Goal: Ask a question: Seek information or help from site administrators or community

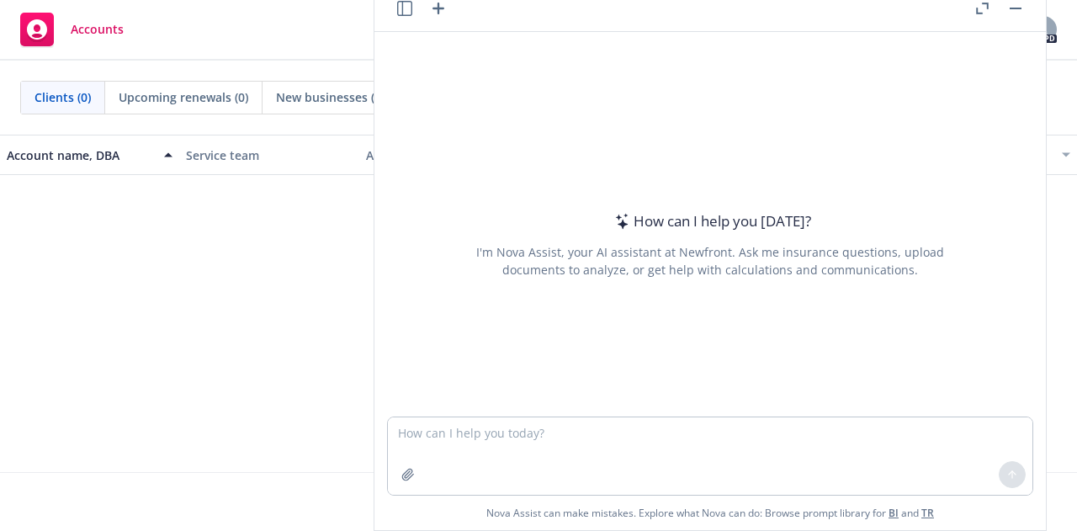
click at [931, 497] on button "Nova Assist" at bounding box center [989, 514] width 116 height 34
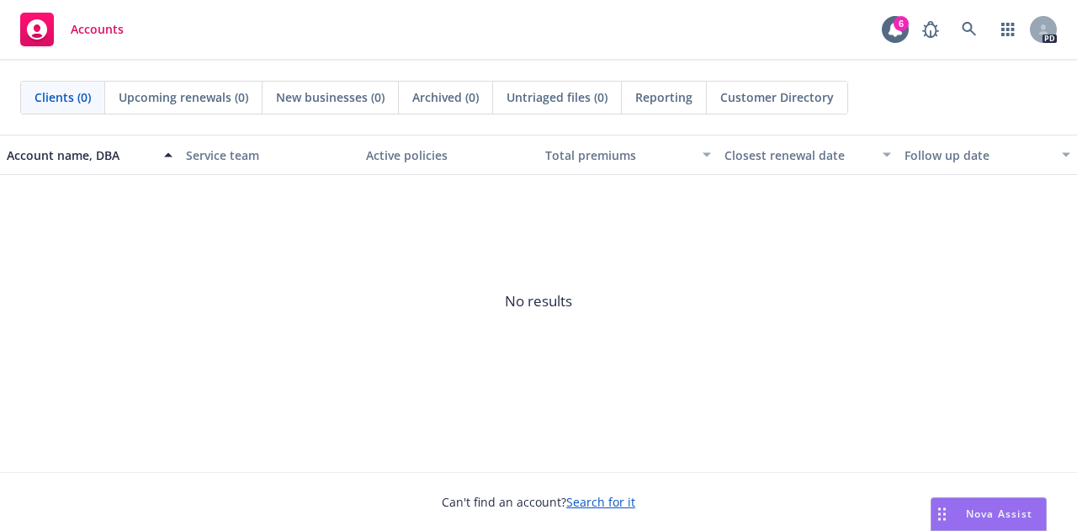
click at [968, 501] on div "Nova Assist" at bounding box center [989, 514] width 114 height 32
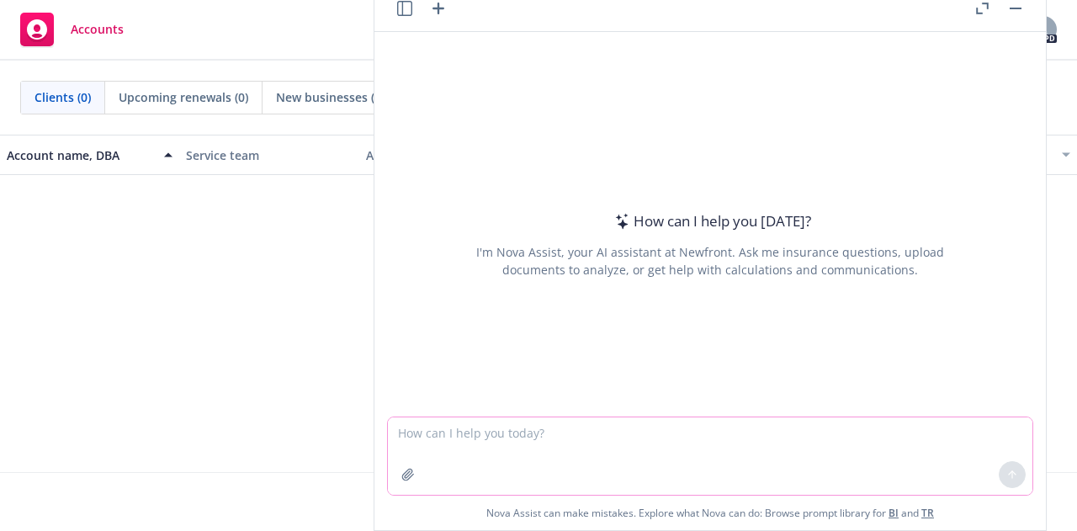
click at [587, 457] on textarea at bounding box center [710, 455] width 645 height 77
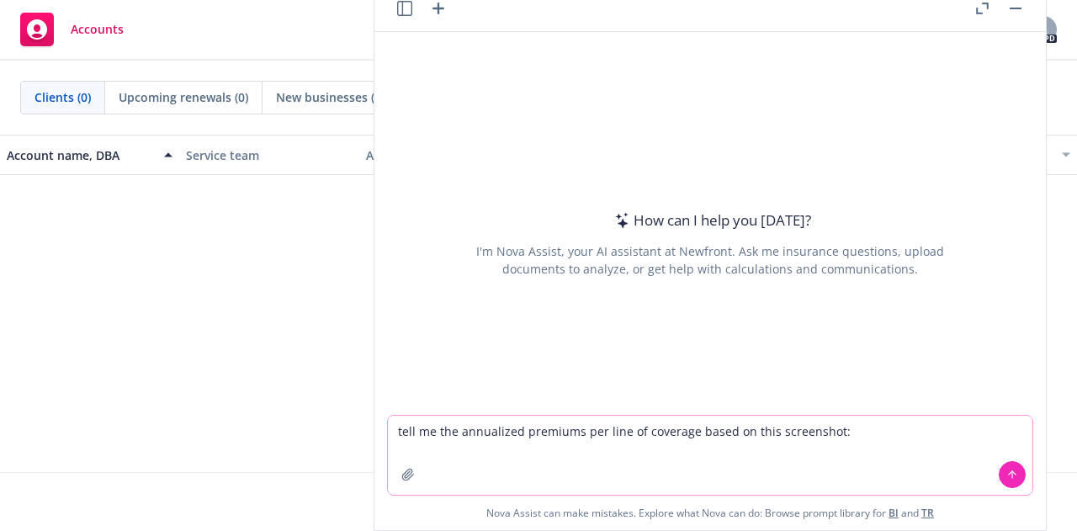
type textarea "tell me the annualized premiums per line of coverage based on this screenshot:"
click at [401, 471] on icon "button" at bounding box center [407, 474] width 13 height 13
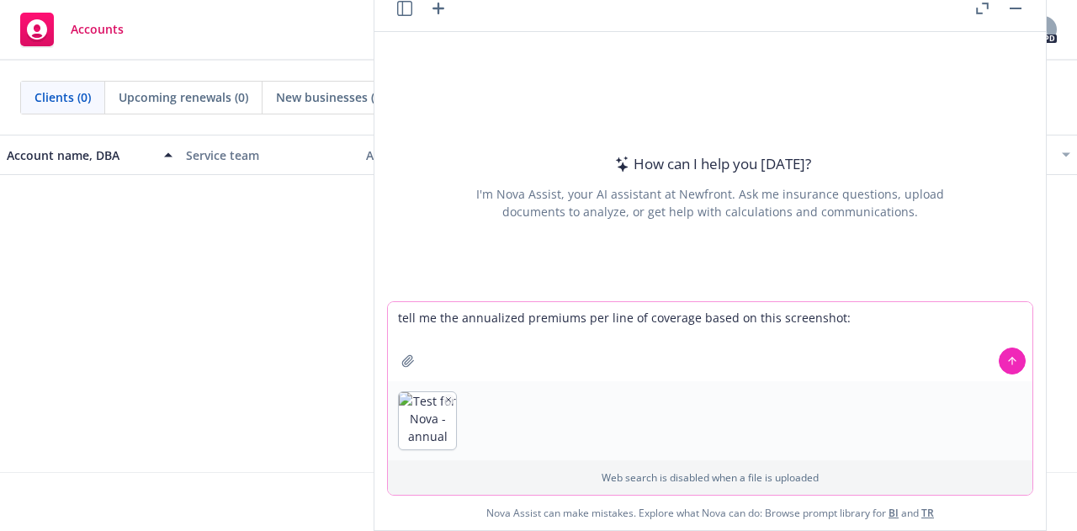
click at [1008, 365] on icon at bounding box center [1013, 361] width 12 height 12
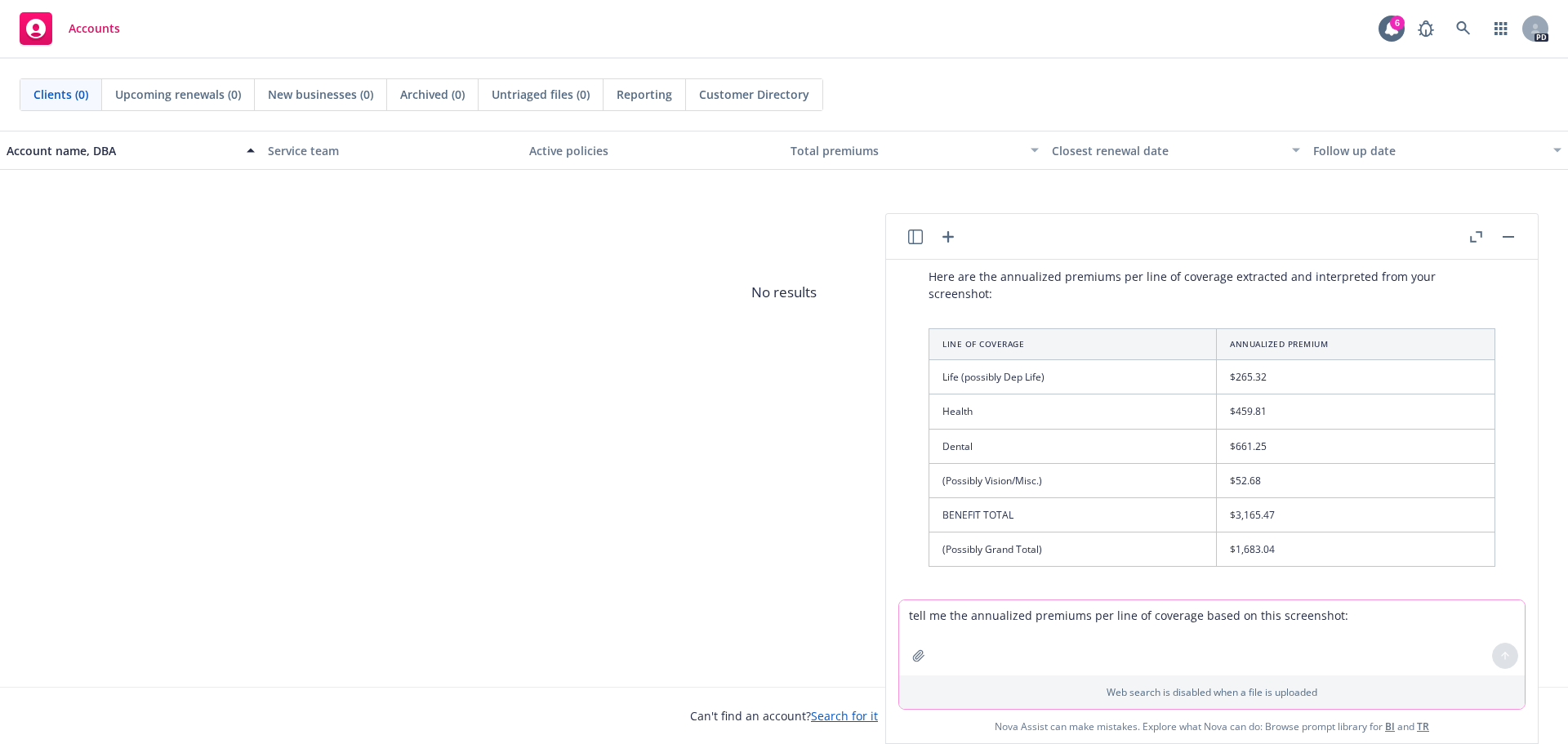
scroll to position [144, 0]
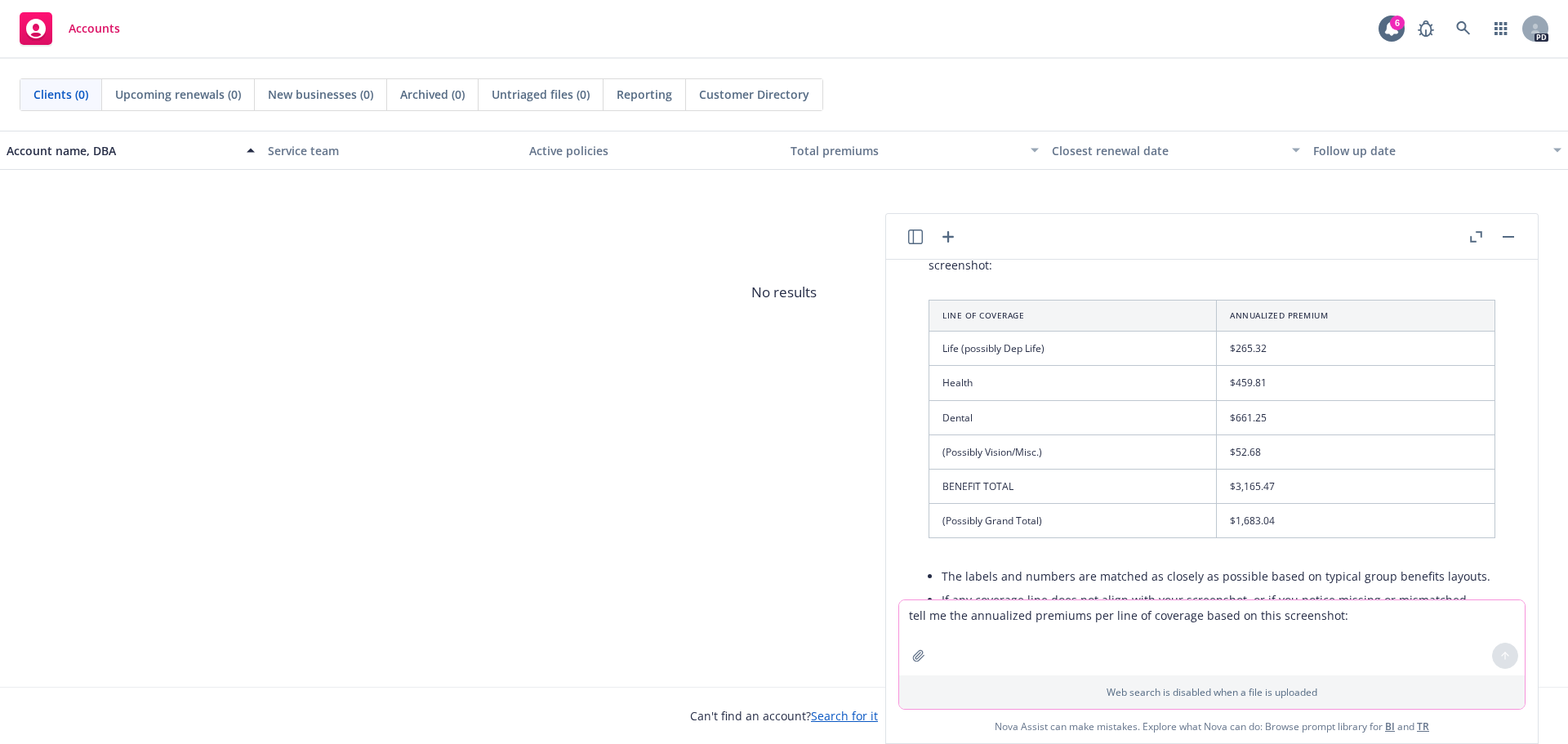
click at [1044, 246] on header at bounding box center [1212, 236] width 652 height 46
click at [1044, 235] on button "button" at bounding box center [1508, 237] width 19 height 19
